Goal: Transaction & Acquisition: Book appointment/travel/reservation

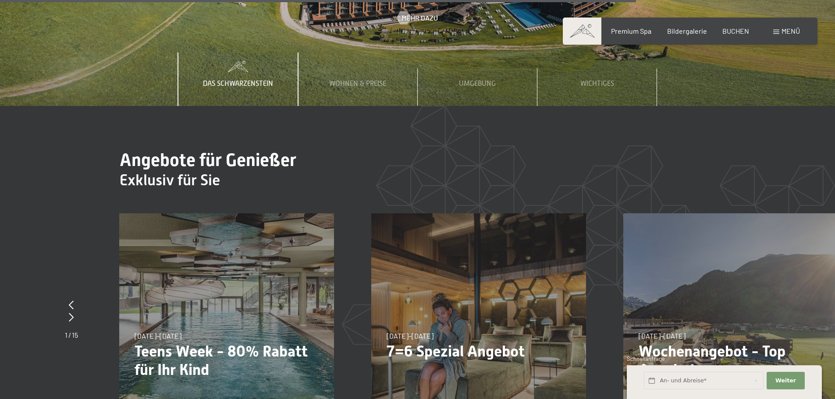
scroll to position [3986, 0]
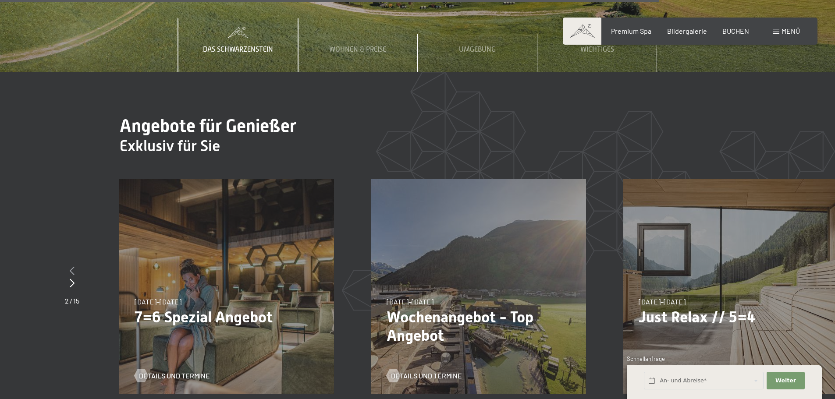
click at [71, 266] on icon at bounding box center [72, 270] width 5 height 9
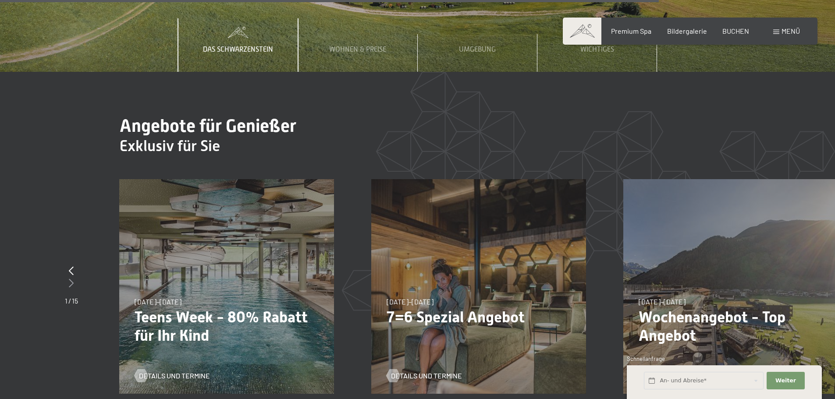
click at [74, 277] on div at bounding box center [71, 283] width 13 height 12
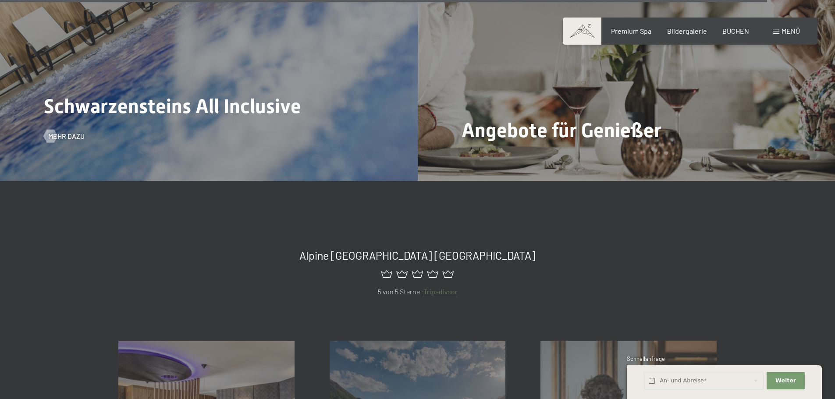
scroll to position [4687, 0]
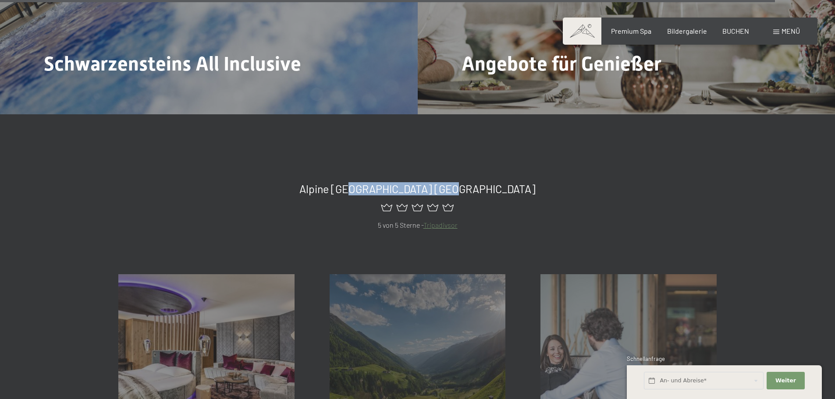
drag, startPoint x: 383, startPoint y: 136, endPoint x: 472, endPoint y: 139, distance: 89.0
click at [471, 182] on span "Alpine [GEOGRAPHIC_DATA] [GEOGRAPHIC_DATA]" at bounding box center [417, 188] width 236 height 13
click at [472, 182] on span "Alpine [GEOGRAPHIC_DATA] [GEOGRAPHIC_DATA]" at bounding box center [417, 188] width 236 height 13
drag, startPoint x: 410, startPoint y: 151, endPoint x: 446, endPoint y: 151, distance: 35.9
click at [446, 195] on div at bounding box center [417, 207] width 598 height 24
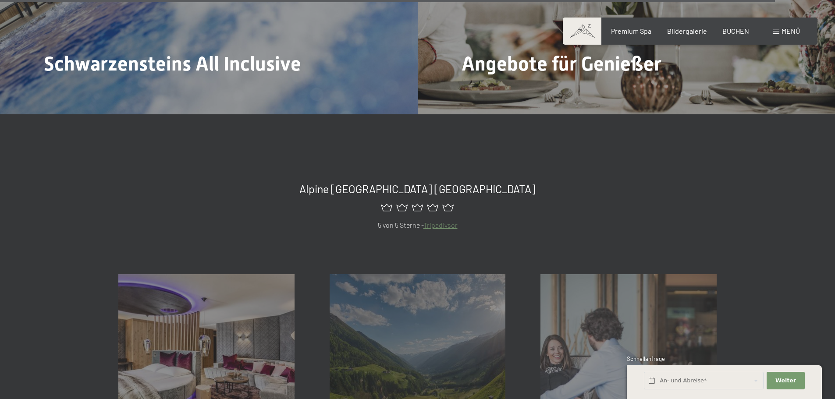
click at [446, 200] on icon at bounding box center [447, 207] width 15 height 15
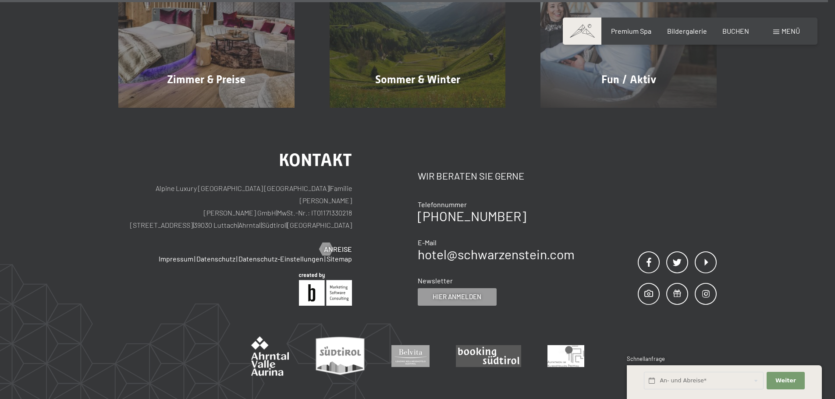
scroll to position [5003, 0]
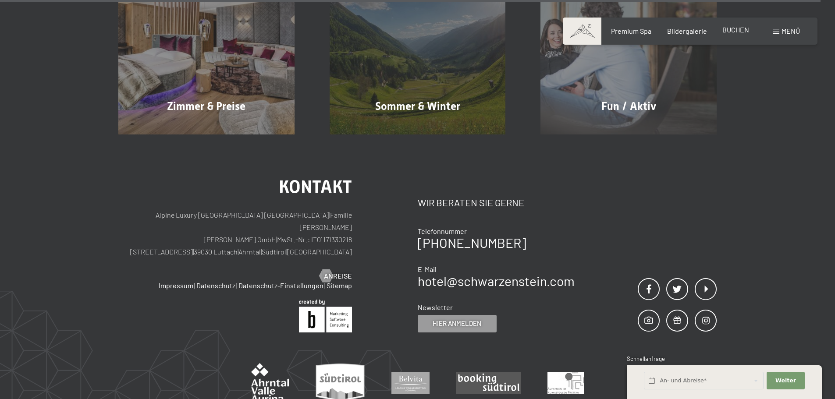
click at [744, 30] on span "BUCHEN" at bounding box center [735, 29] width 27 height 8
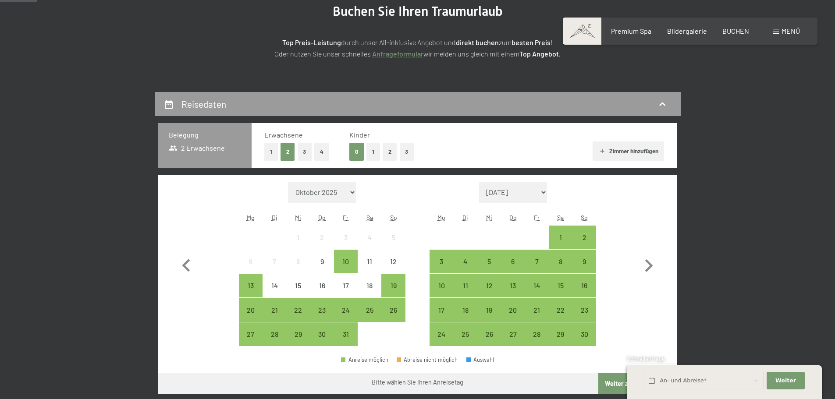
scroll to position [131, 0]
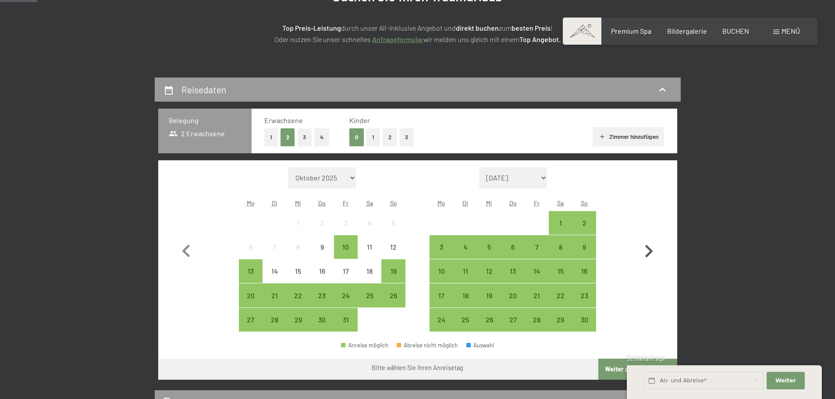
click at [648, 249] on icon "button" at bounding box center [649, 251] width 8 height 13
select select "2025-11-01"
select select "2025-12-01"
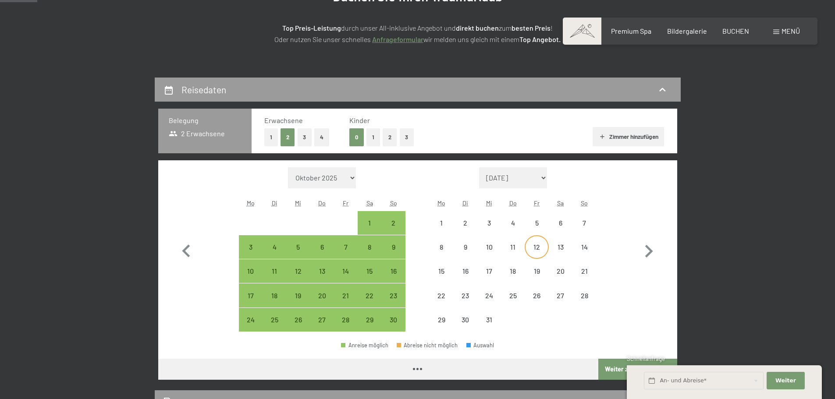
select select "2025-11-01"
select select "2025-12-01"
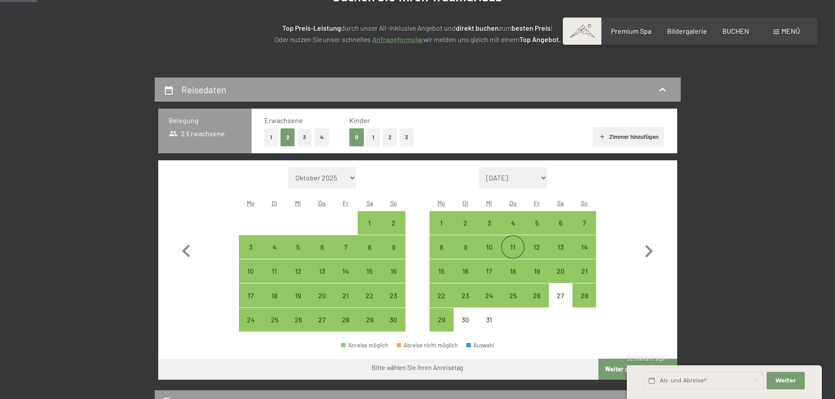
click at [514, 246] on div "11" at bounding box center [513, 255] width 22 height 22
select select "2025-11-01"
select select "2025-12-01"
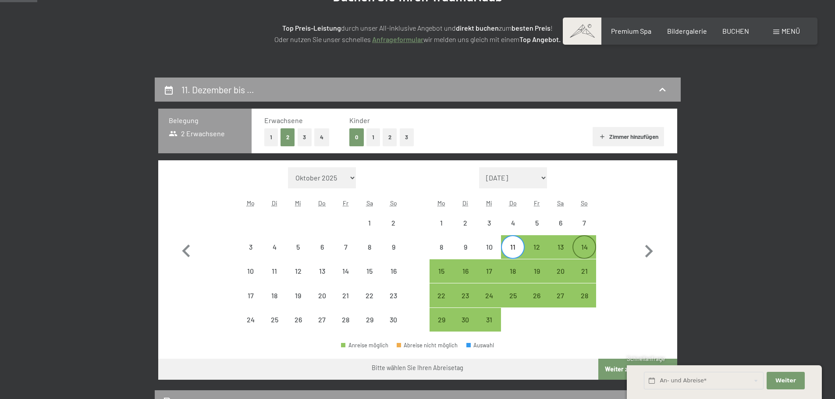
click at [580, 244] on div "14" at bounding box center [584, 255] width 22 height 22
select select "2025-11-01"
select select "2025-12-01"
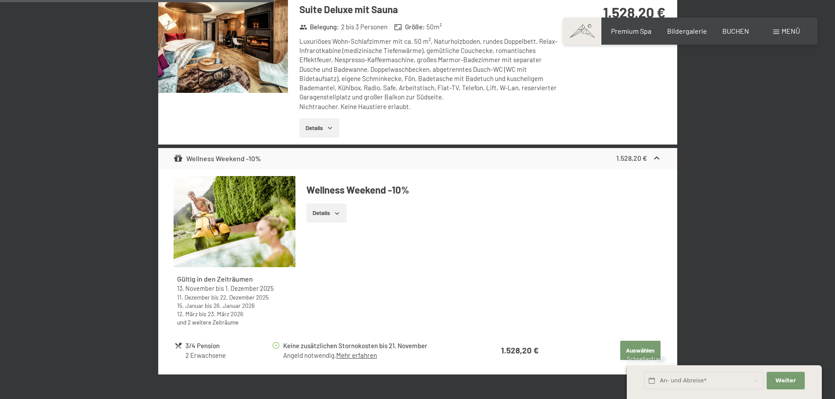
scroll to position [1183, 0]
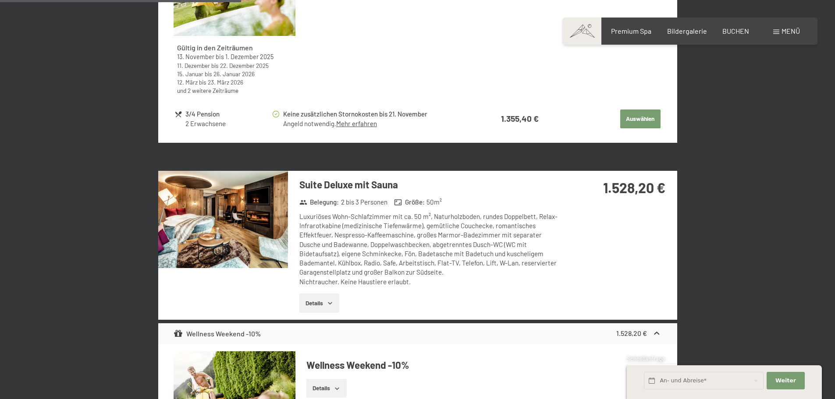
click at [332, 300] on icon "button" at bounding box center [329, 303] width 7 height 7
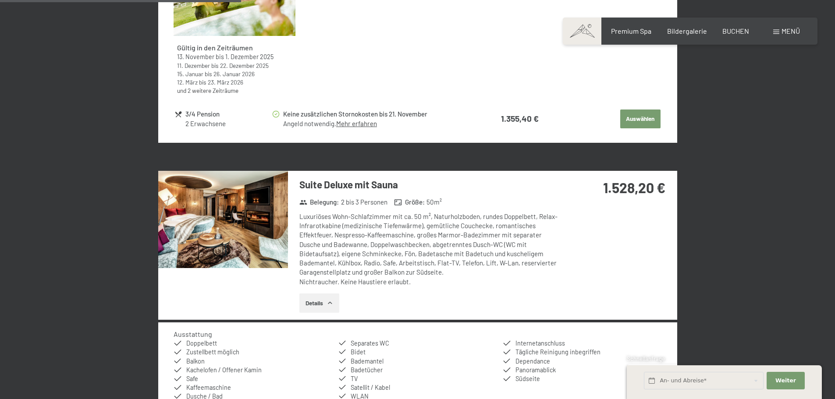
click at [324, 296] on button "Details" at bounding box center [319, 303] width 40 height 19
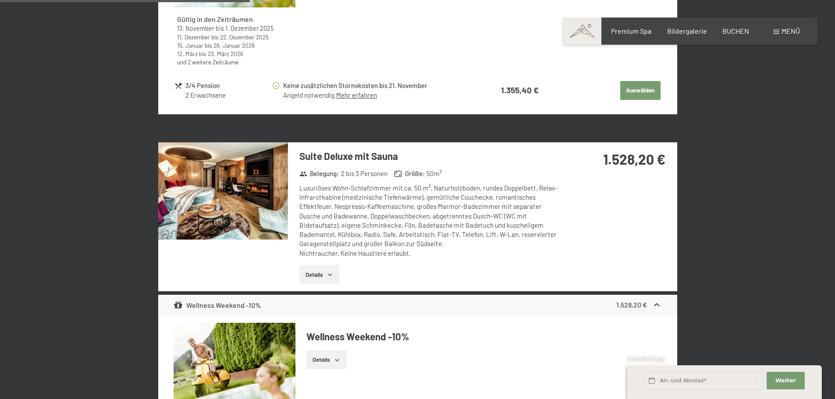
scroll to position [1227, 0]
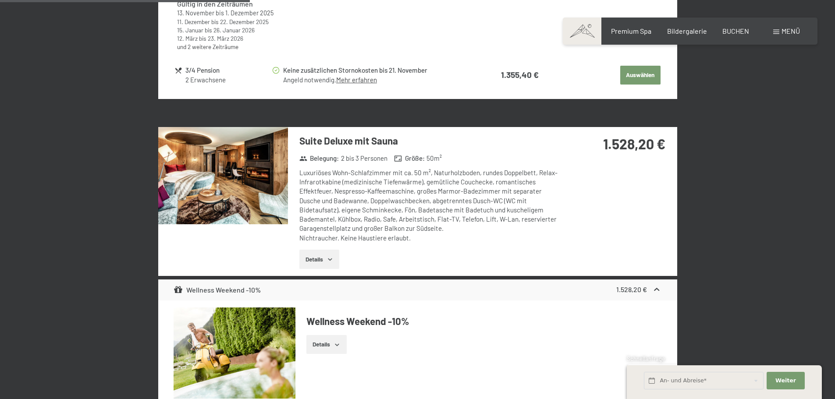
click at [329, 244] on div "Suite Deluxe mit Sauna Belegung : 2 bis 3 Personen Größe : 50 m² Luxuriöses Woh…" at bounding box center [424, 201] width 272 height 149
click at [329, 261] on icon "button" at bounding box center [329, 259] width 7 height 7
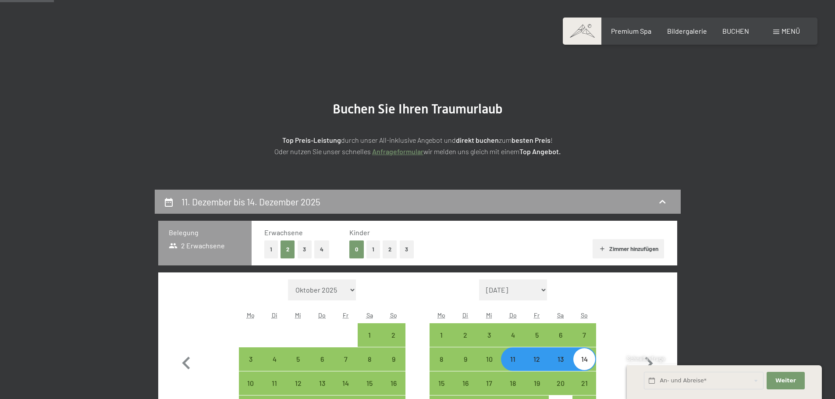
scroll to position [0, 0]
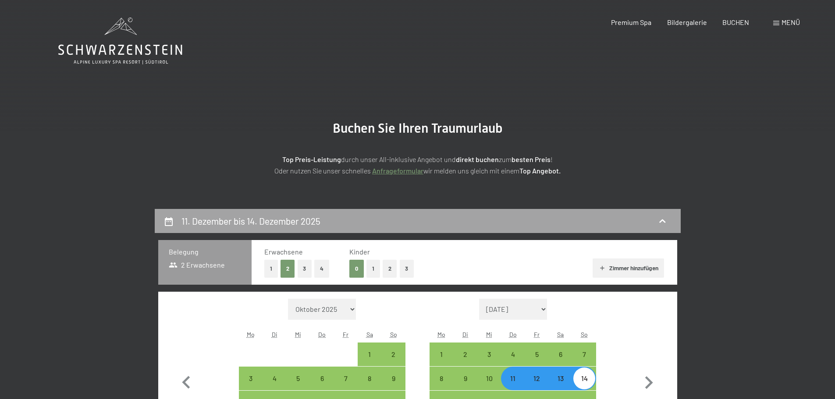
click at [463, 212] on div "11. Dezember bis 14. Dezember 2025" at bounding box center [418, 221] width 526 height 24
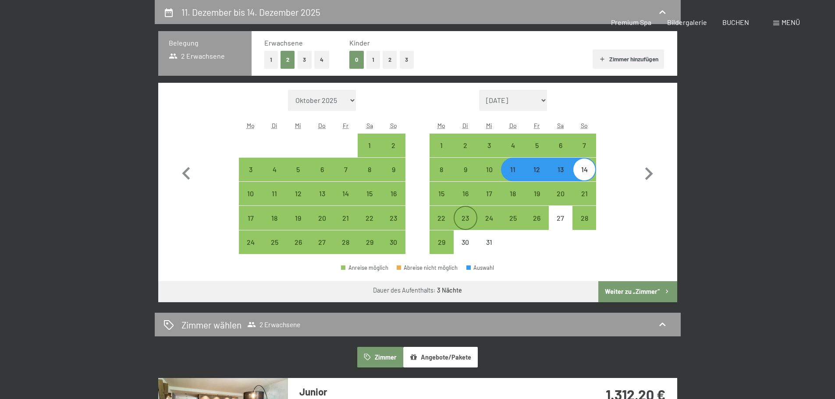
select select "2025-11-01"
select select "2025-12-01"
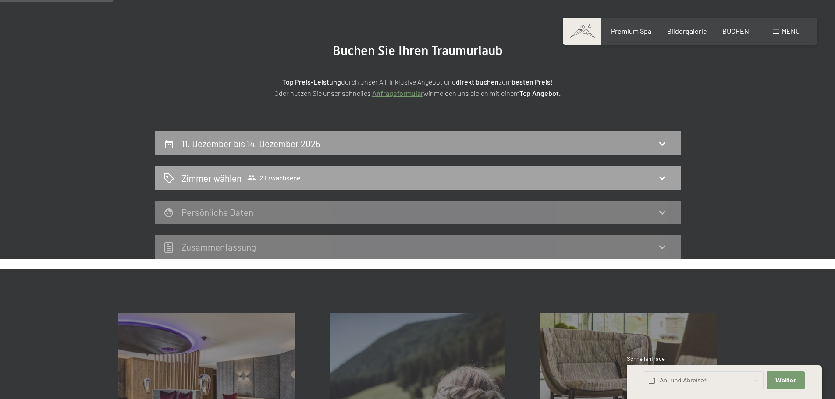
click at [377, 169] on div "Zimmer wählen 2 Erwachsene" at bounding box center [418, 178] width 526 height 24
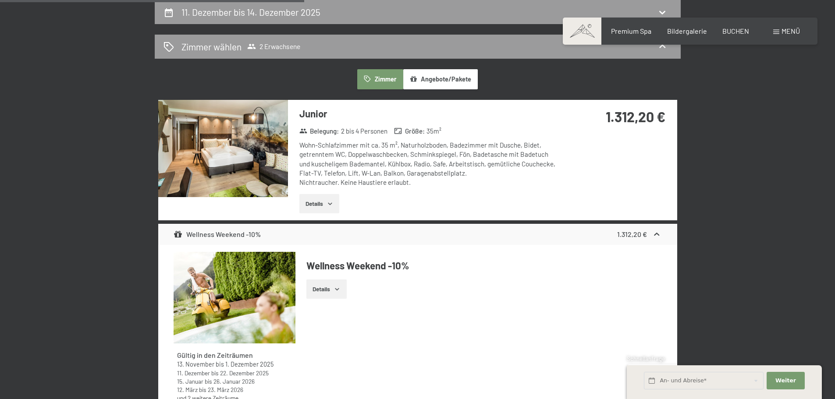
click at [335, 200] on button "Details" at bounding box center [319, 203] width 40 height 19
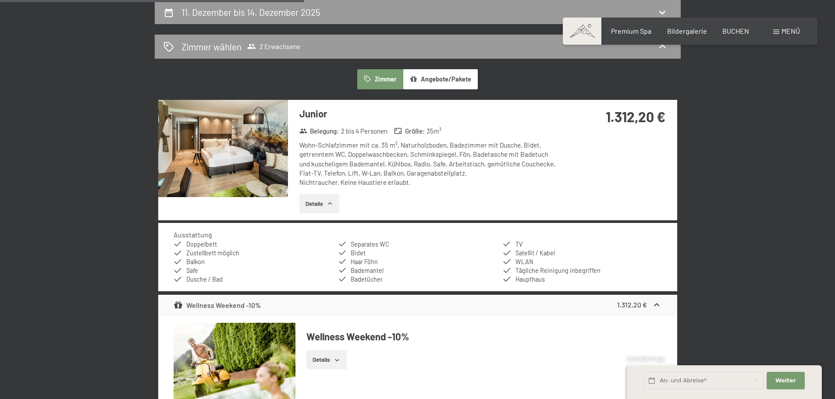
click at [332, 201] on icon "button" at bounding box center [329, 203] width 7 height 7
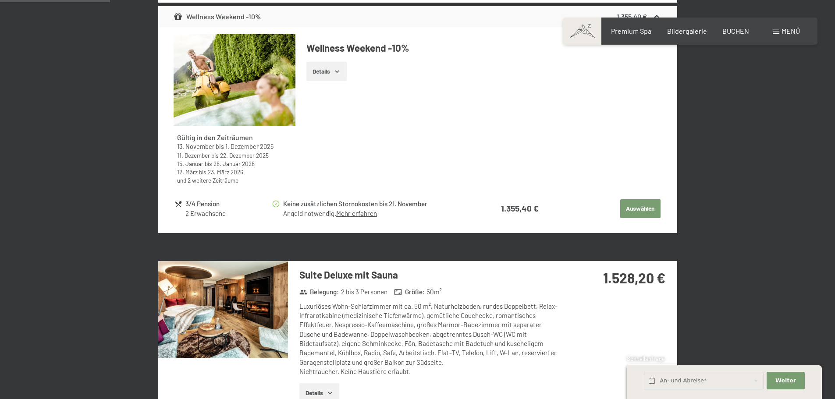
scroll to position [822, 0]
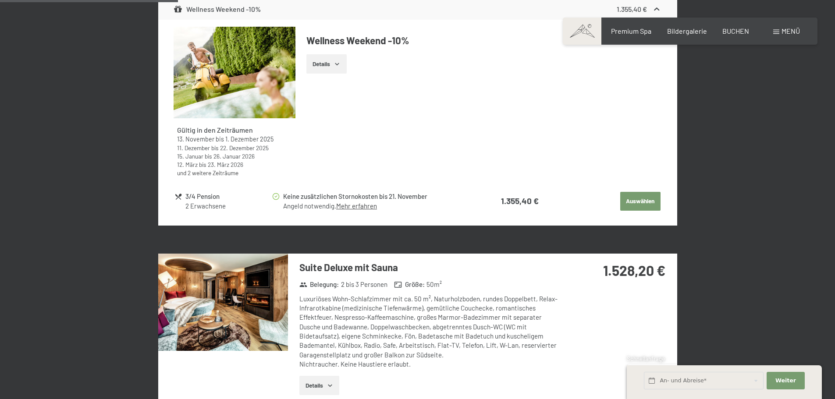
click at [251, 320] on img at bounding box center [223, 302] width 130 height 97
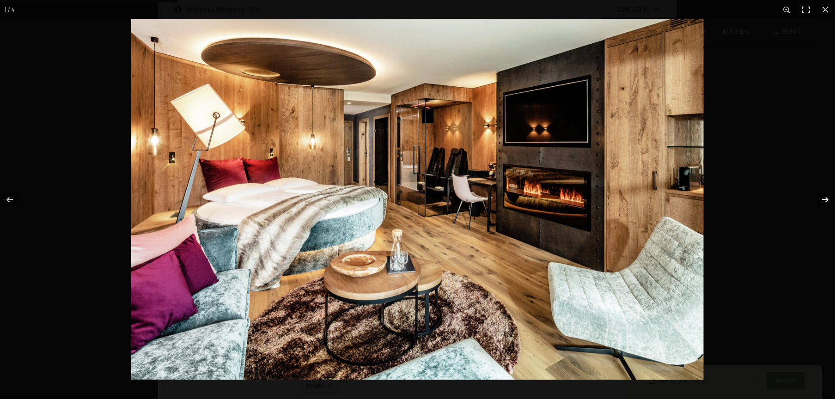
click at [820, 195] on button "button" at bounding box center [819, 200] width 31 height 44
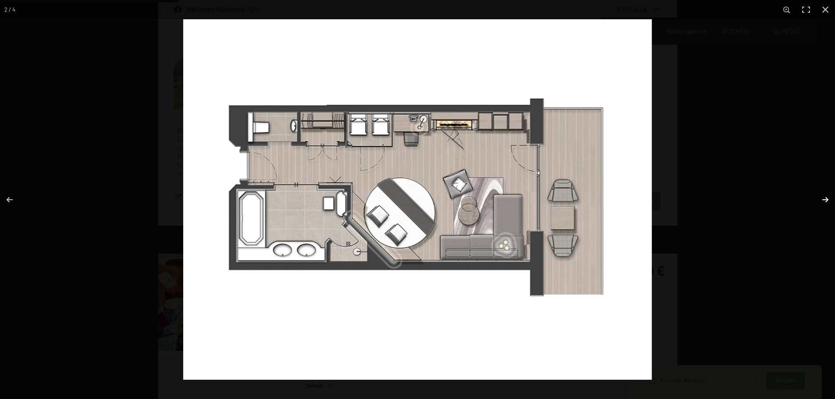
click at [820, 195] on button "button" at bounding box center [819, 200] width 31 height 44
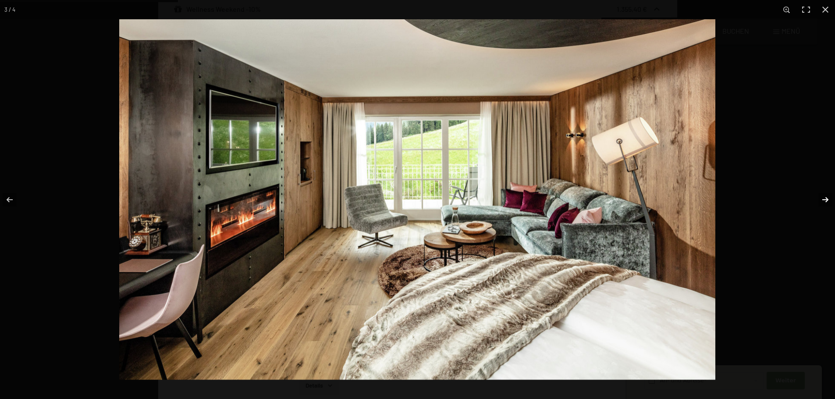
click at [820, 195] on button "button" at bounding box center [819, 200] width 31 height 44
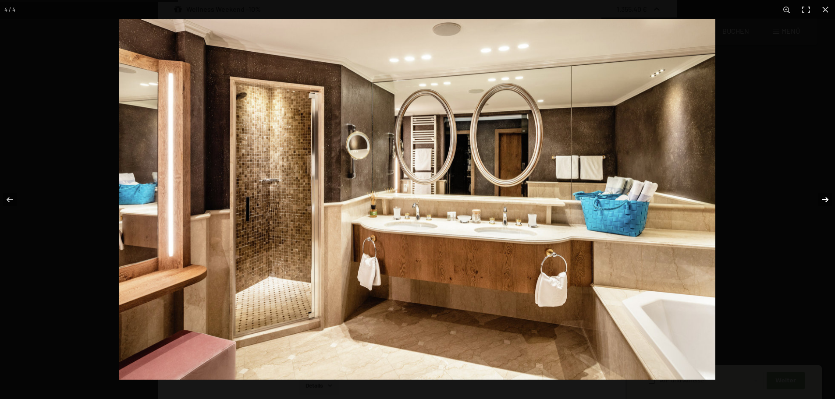
click at [820, 195] on button "button" at bounding box center [819, 200] width 31 height 44
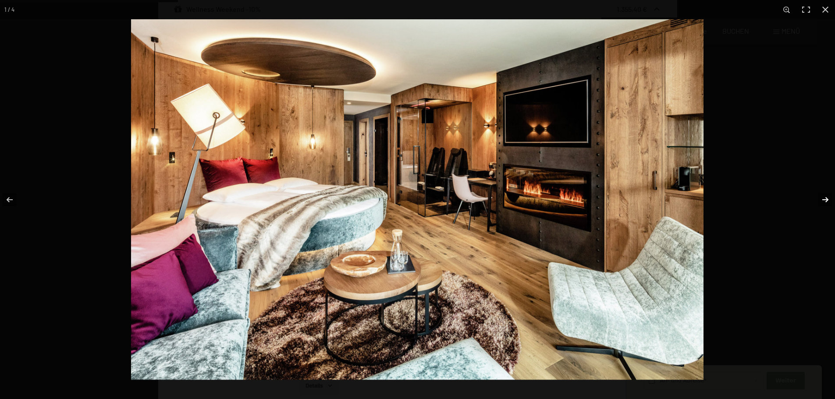
click at [820, 195] on button "button" at bounding box center [819, 200] width 31 height 44
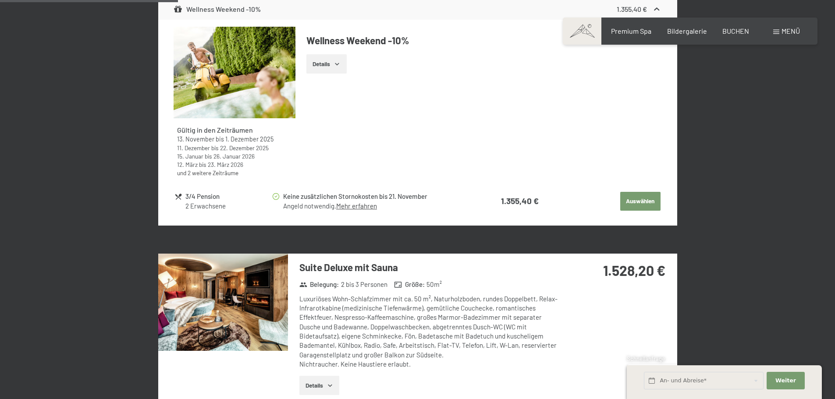
click at [0, 0] on div at bounding box center [0, 0] width 0 height 0
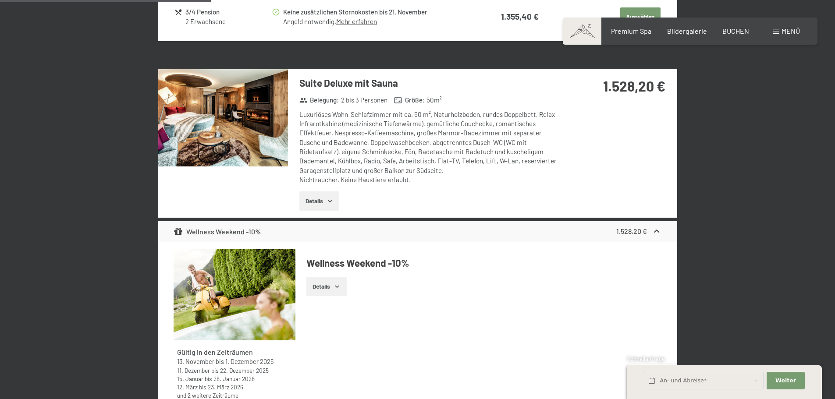
scroll to position [954, 0]
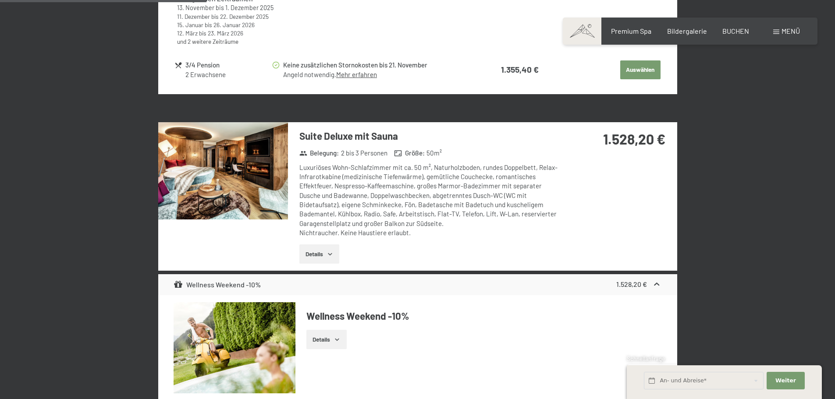
click at [274, 161] on img at bounding box center [223, 170] width 130 height 97
click at [0, 0] on div at bounding box center [0, 0] width 0 height 0
click at [345, 135] on h3 "Suite Deluxe mit Sauna" at bounding box center [429, 136] width 261 height 14
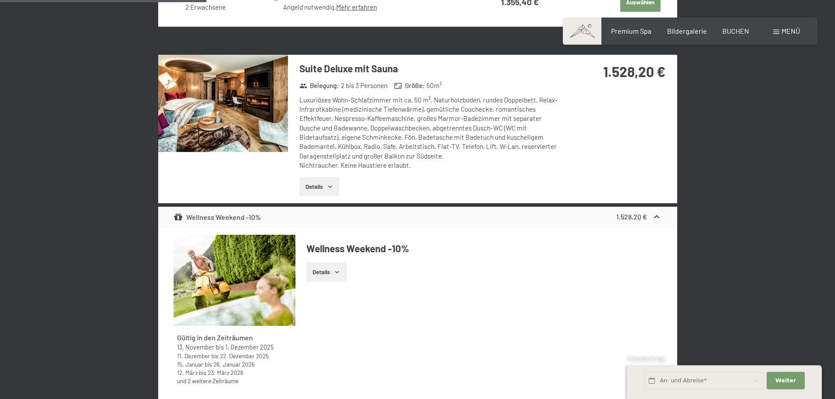
scroll to position [1129, 0]
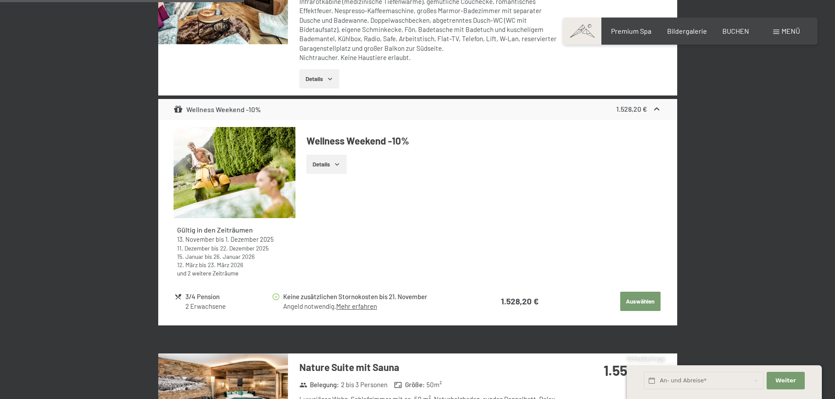
click at [642, 297] on button "Auswählen" at bounding box center [640, 301] width 40 height 19
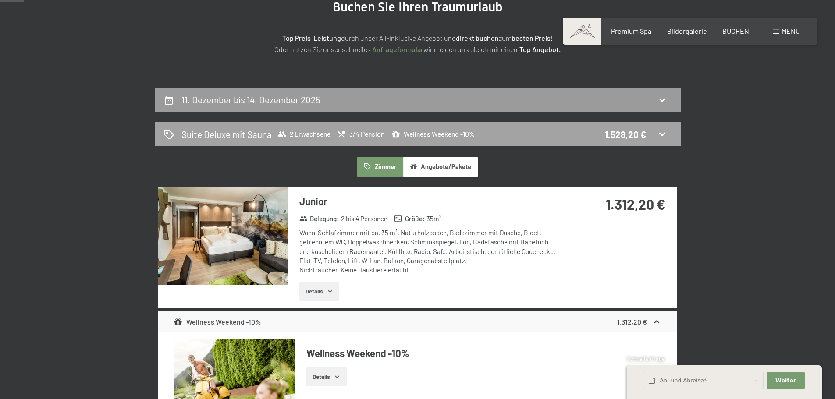
click at [259, 134] on h2 "Suite Deluxe mit Sauna" at bounding box center [226, 134] width 90 height 13
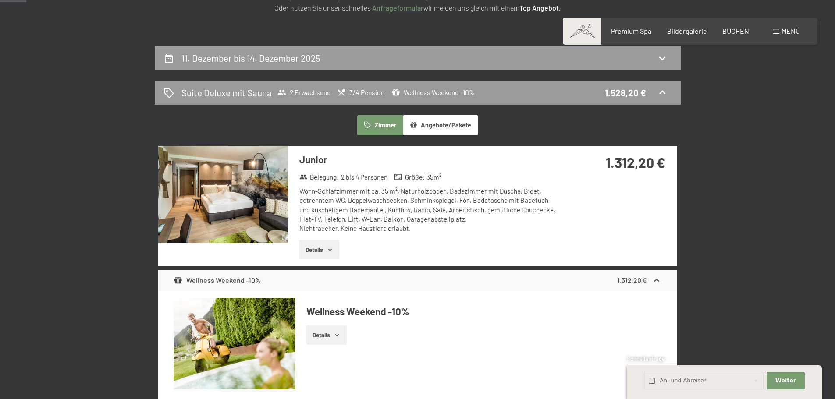
scroll to position [121, 0]
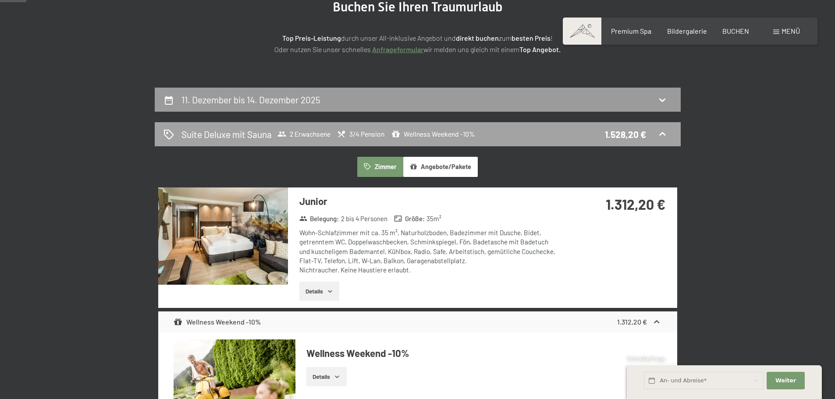
click at [660, 135] on icon at bounding box center [662, 134] width 6 height 4
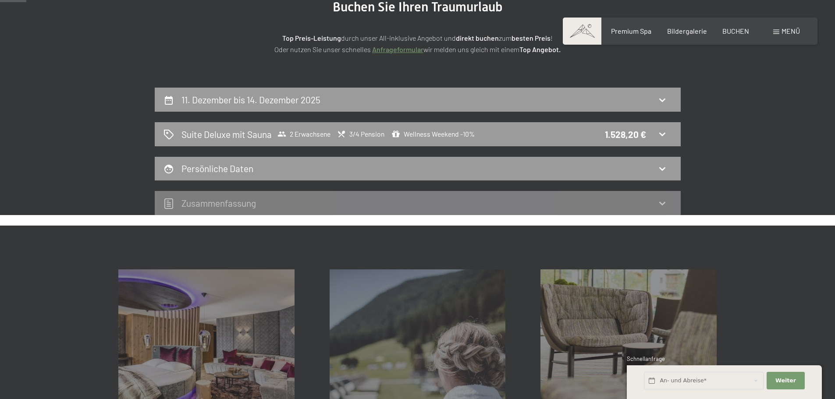
click at [663, 163] on div "Persönliche Daten" at bounding box center [417, 168] width 508 height 13
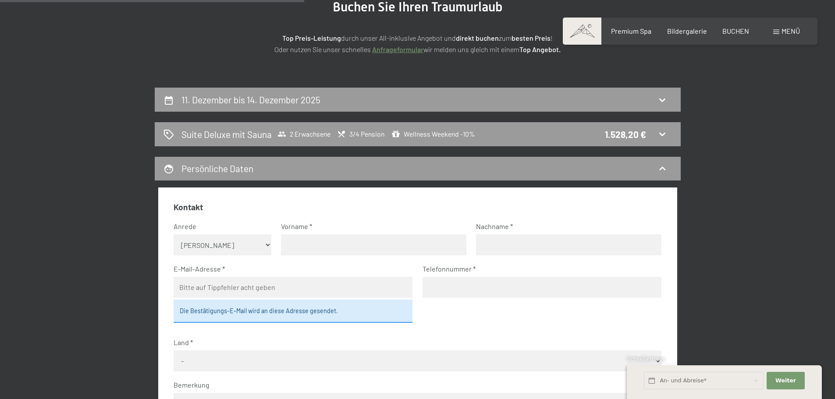
scroll to position [209, 0]
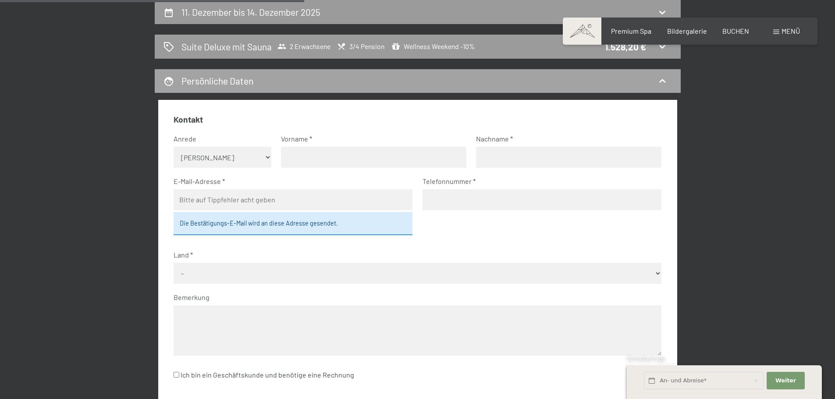
click at [486, 88] on div "Persönliche Daten" at bounding box center [418, 81] width 526 height 24
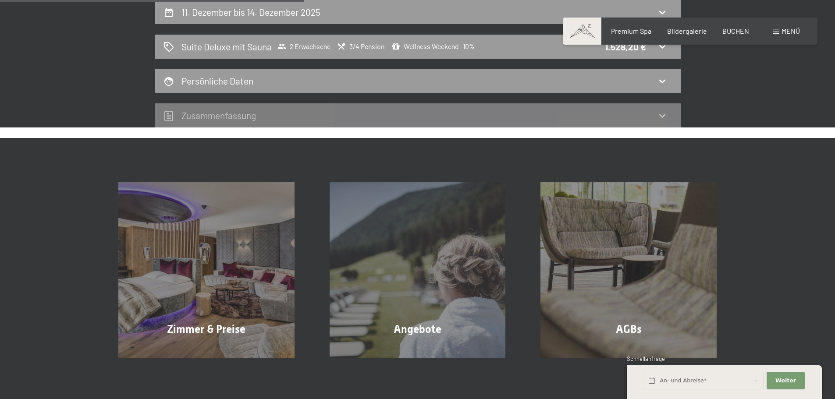
click at [235, 120] on h2 "Zusammen­fassung" at bounding box center [218, 115] width 74 height 11
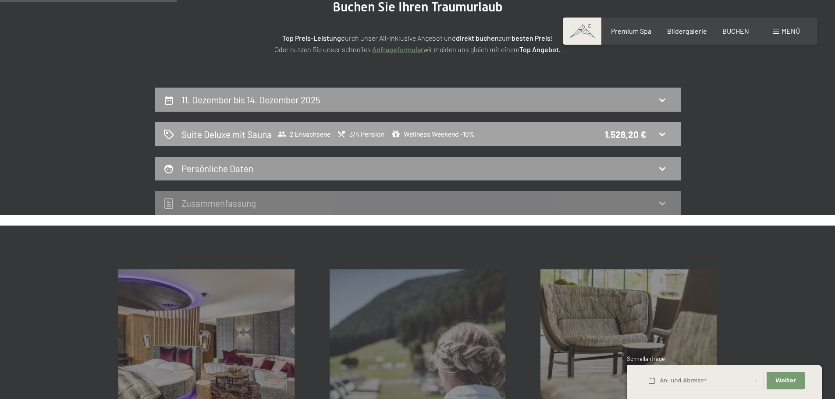
click at [658, 127] on div "Suite Deluxe mit Sauna 2 Erwachsene 3/4 Pension Wellness Weekend -10% 1.528,20 €" at bounding box center [418, 134] width 526 height 24
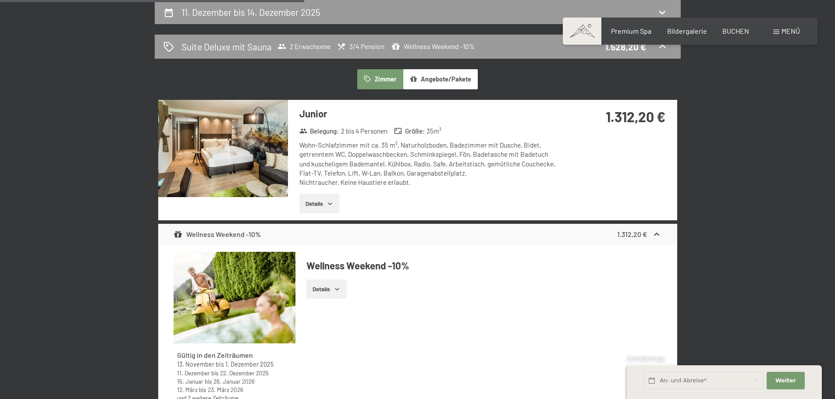
click at [651, 110] on strong "1.312,20 €" at bounding box center [635, 116] width 60 height 17
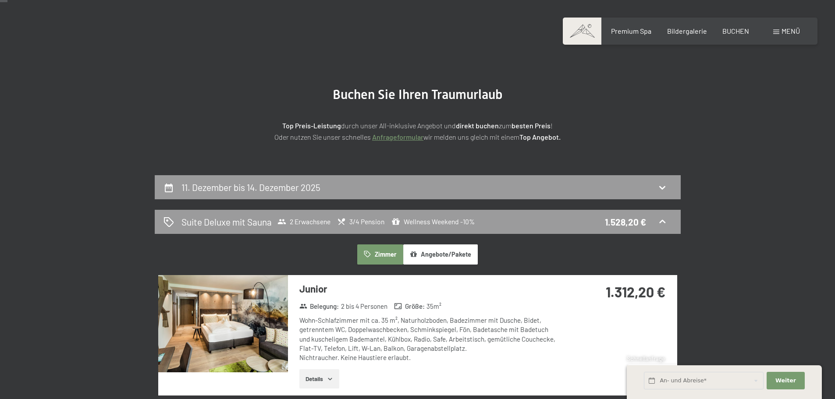
scroll to position [0, 0]
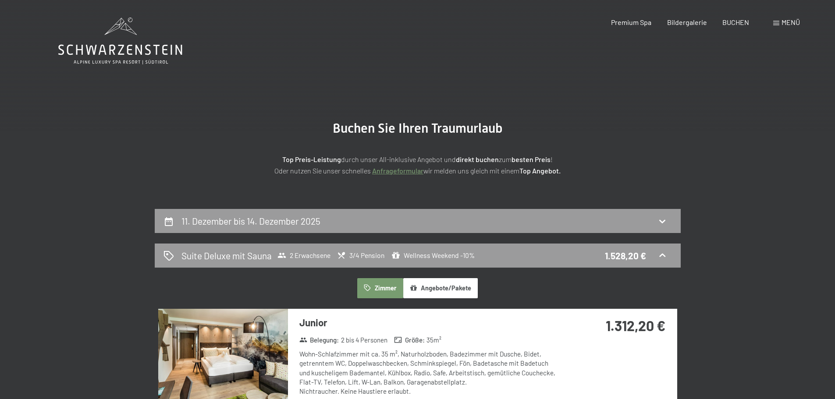
click at [127, 37] on icon at bounding box center [120, 41] width 124 height 47
